Goal: Task Accomplishment & Management: Use online tool/utility

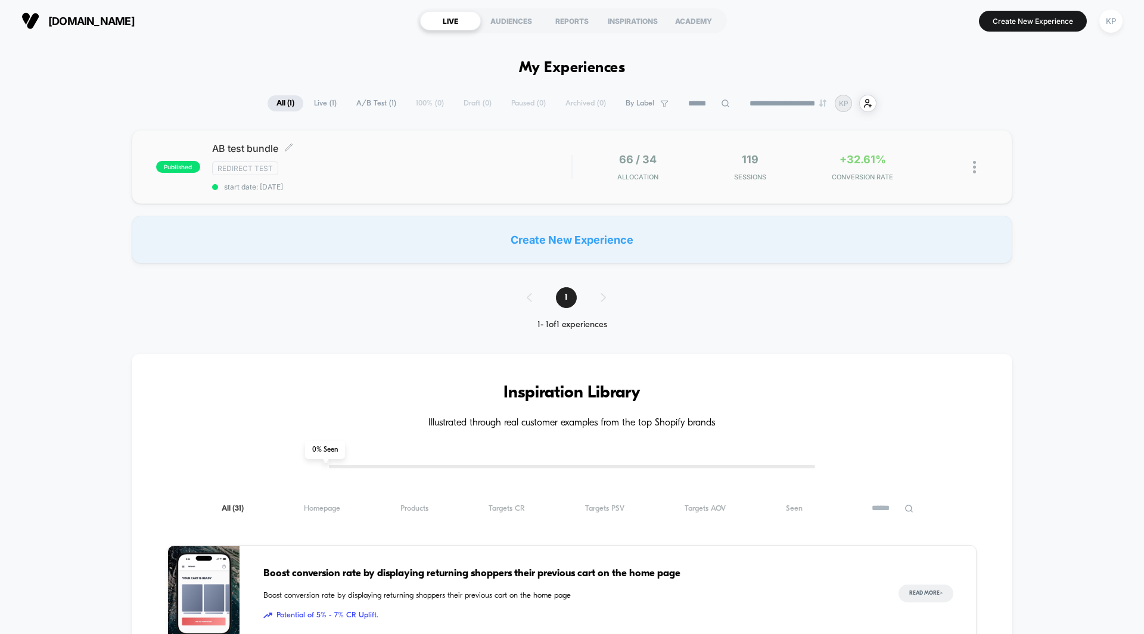
click at [265, 145] on span "AB test bundle Click to edit experience details" at bounding box center [391, 148] width 359 height 12
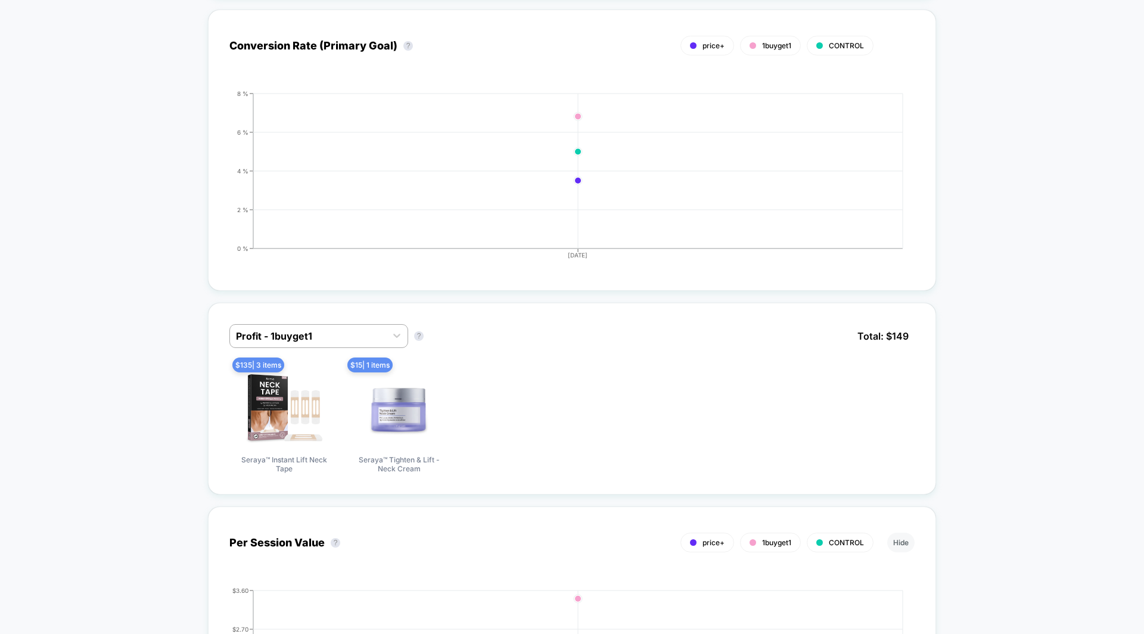
scroll to position [825, 0]
